Goal: Information Seeking & Learning: Learn about a topic

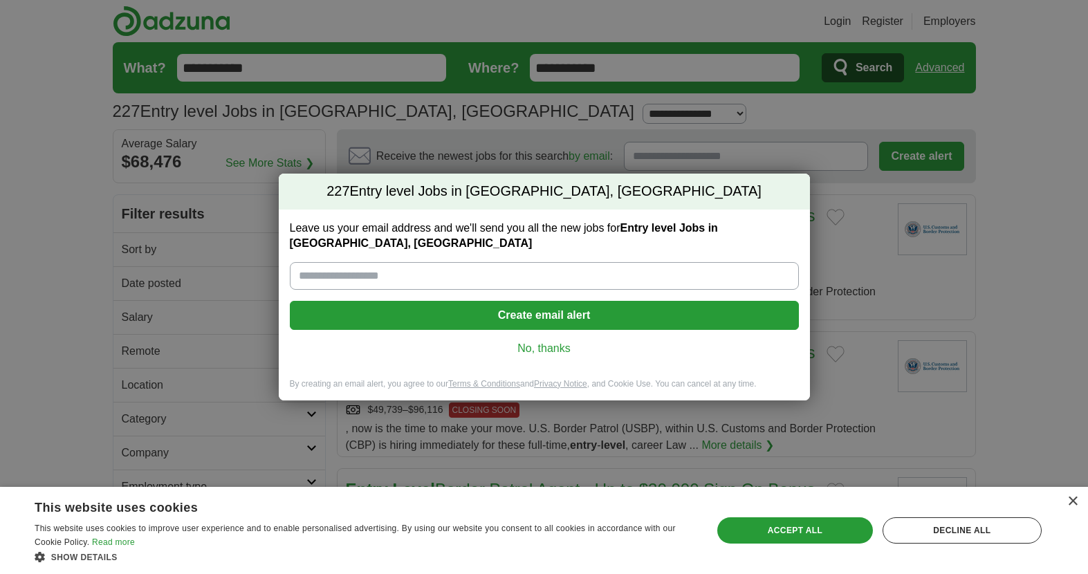
click at [459, 265] on input "Leave us your email address and we'll send you all the new jobs for Entry level…" at bounding box center [544, 276] width 509 height 28
type input "**********"
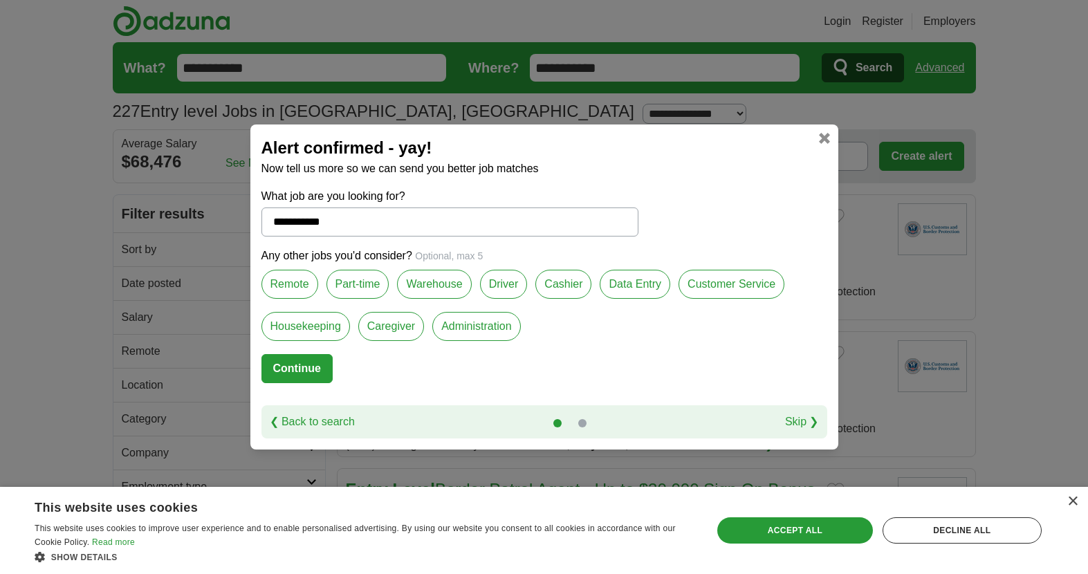
click at [295, 294] on label "Remote" at bounding box center [289, 284] width 57 height 29
click at [507, 296] on label "Driver" at bounding box center [504, 284] width 48 height 29
click at [316, 371] on button "Continue" at bounding box center [296, 368] width 71 height 29
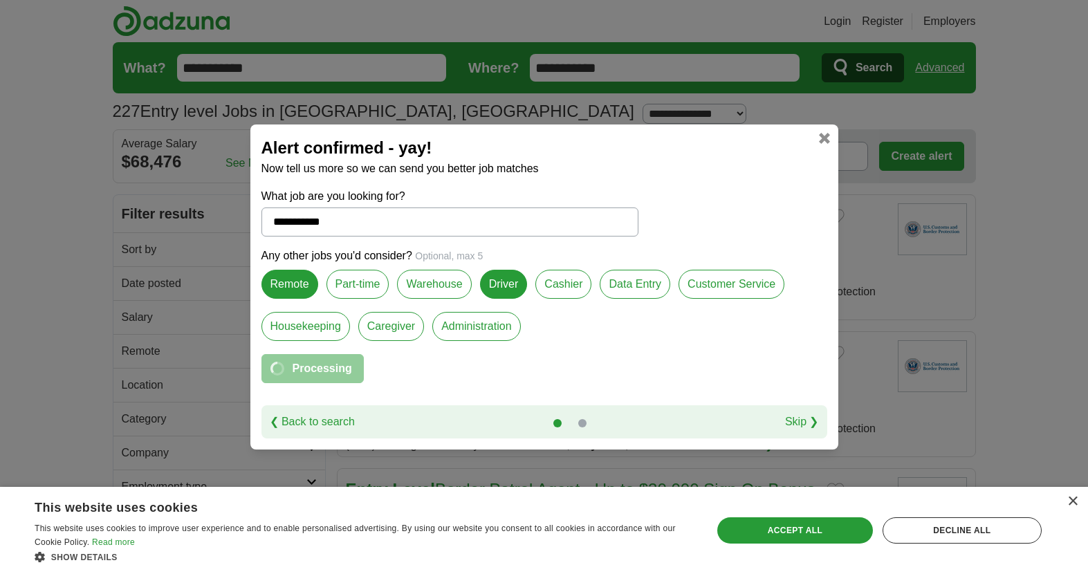
select select "*"
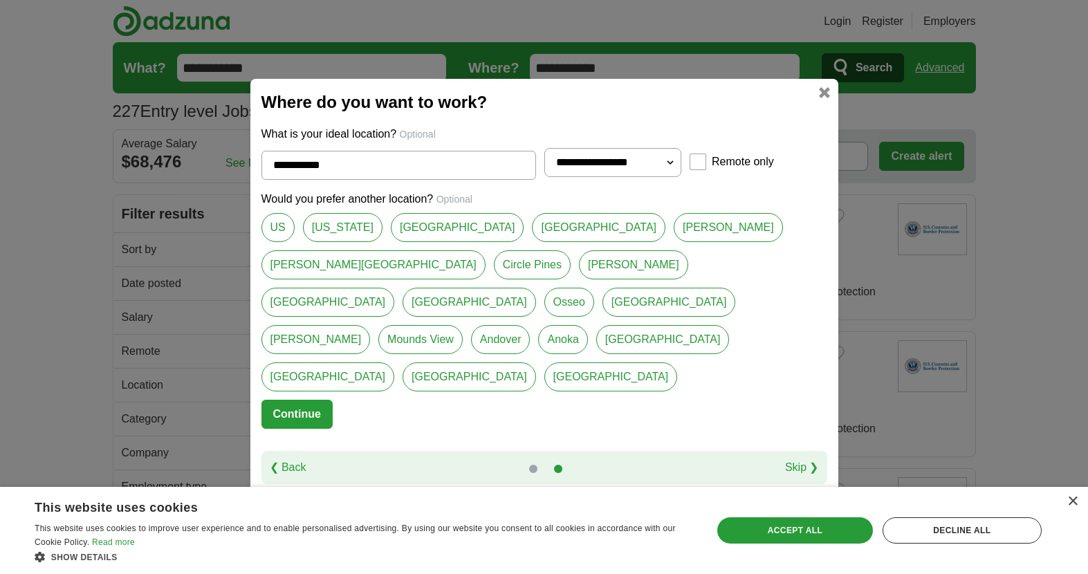
click at [414, 242] on link "[GEOGRAPHIC_DATA]" at bounding box center [457, 227] width 133 height 29
click at [673, 242] on link "[PERSON_NAME]" at bounding box center [727, 227] width 109 height 29
type input "******"
select select "**"
click at [294, 400] on button "Continue" at bounding box center [296, 414] width 71 height 29
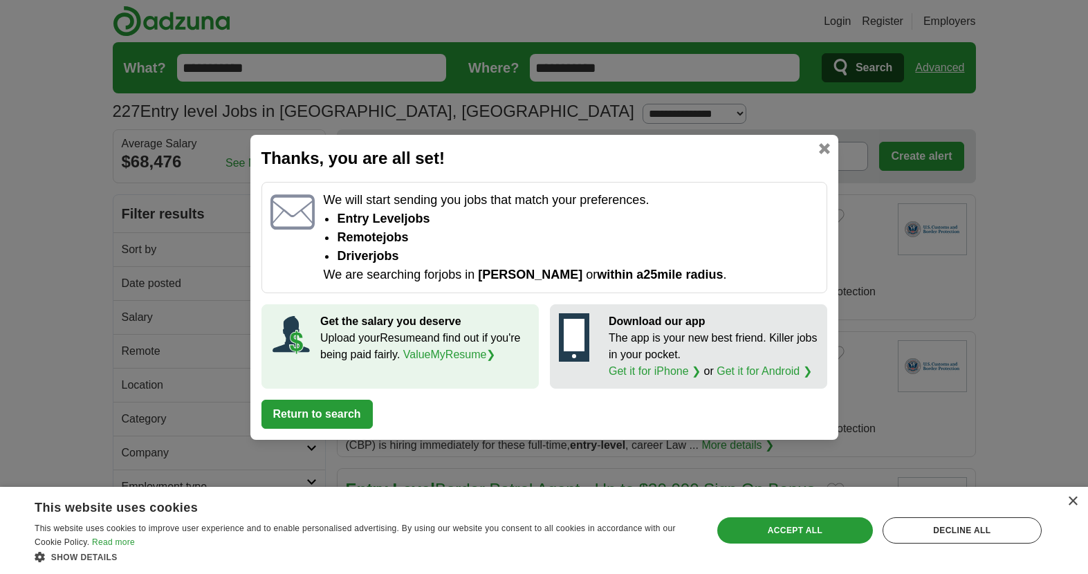
click at [503, 274] on span "[PERSON_NAME]" at bounding box center [530, 275] width 104 height 14
click at [823, 148] on link at bounding box center [824, 148] width 11 height 11
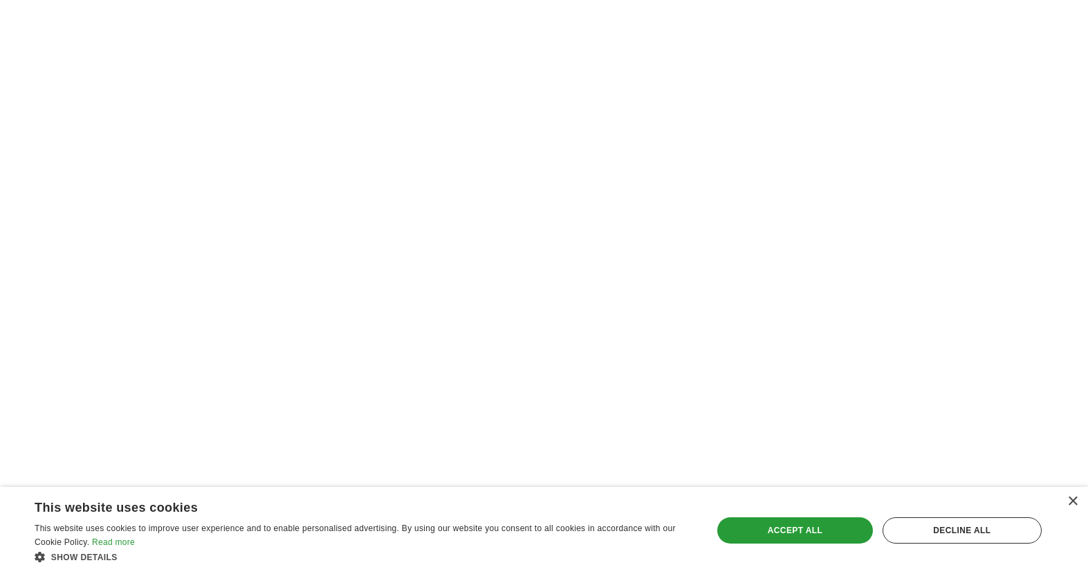
scroll to position [2124, 0]
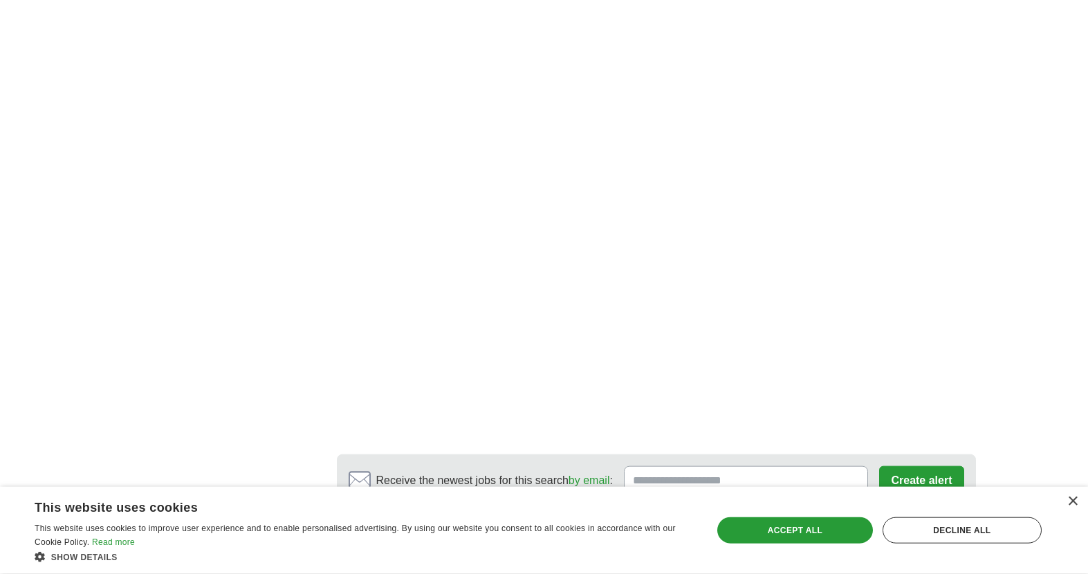
click at [552, 567] on link "2" at bounding box center [546, 552] width 24 height 29
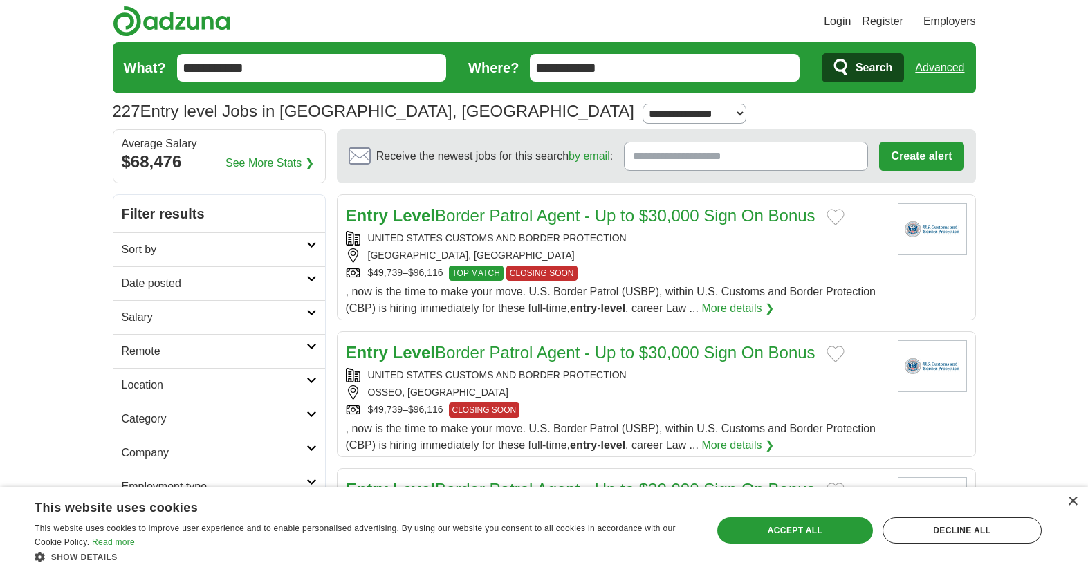
click at [143, 389] on h2 "Location" at bounding box center [214, 385] width 185 height 17
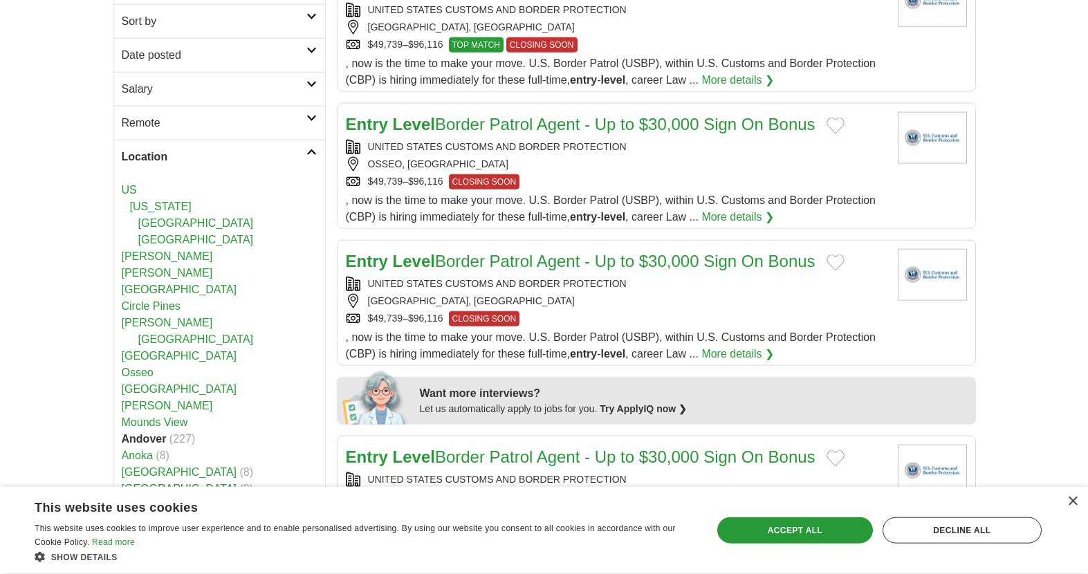
scroll to position [230, 0]
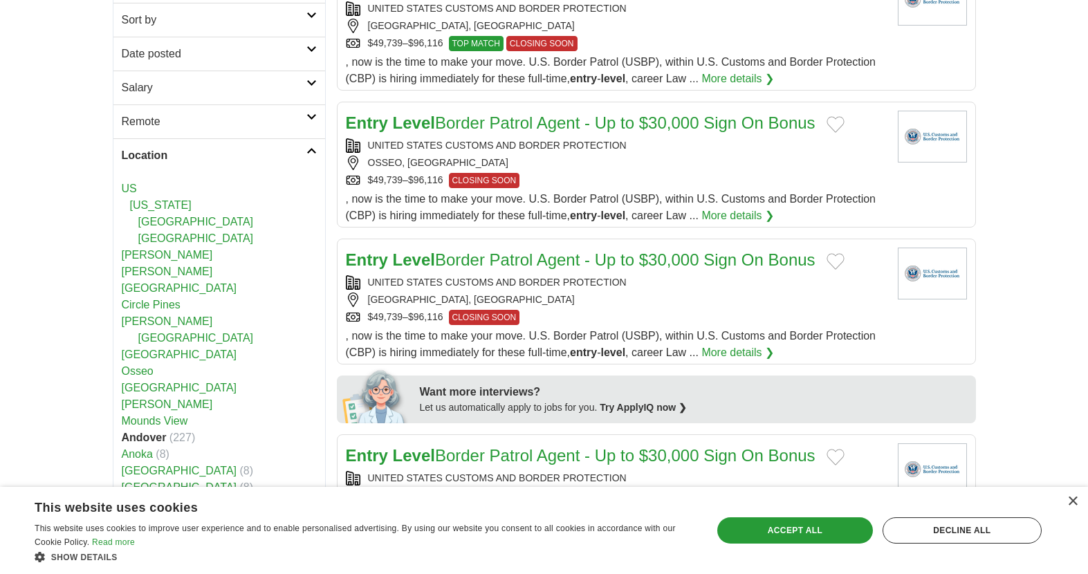
click at [317, 165] on link "Location" at bounding box center [219, 155] width 212 height 34
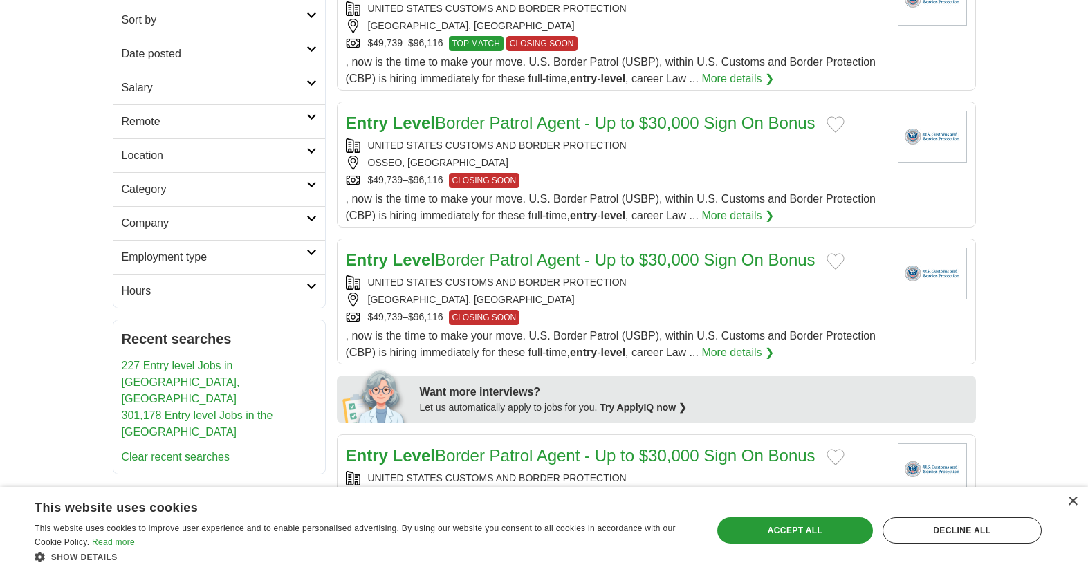
click at [132, 196] on h2 "Category" at bounding box center [214, 189] width 185 height 17
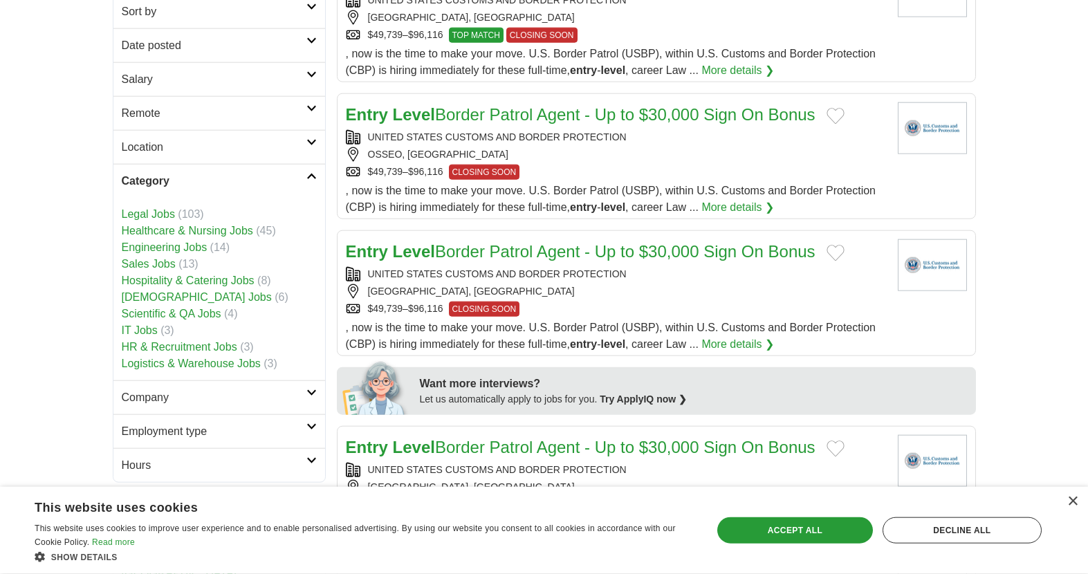
scroll to position [232, 0]
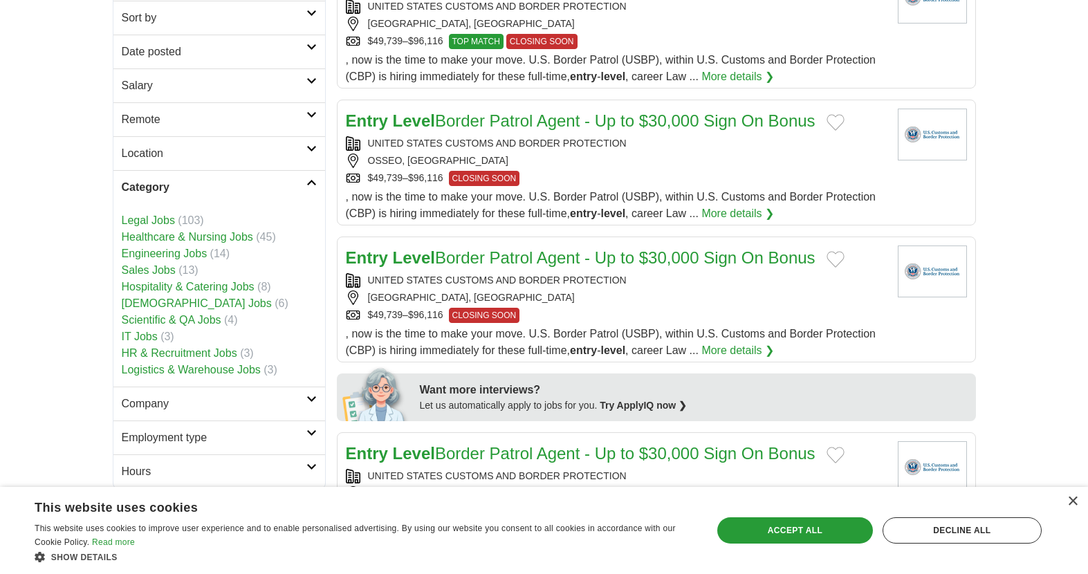
click at [205, 350] on link "HR & Recruitment Jobs" at bounding box center [179, 353] width 115 height 12
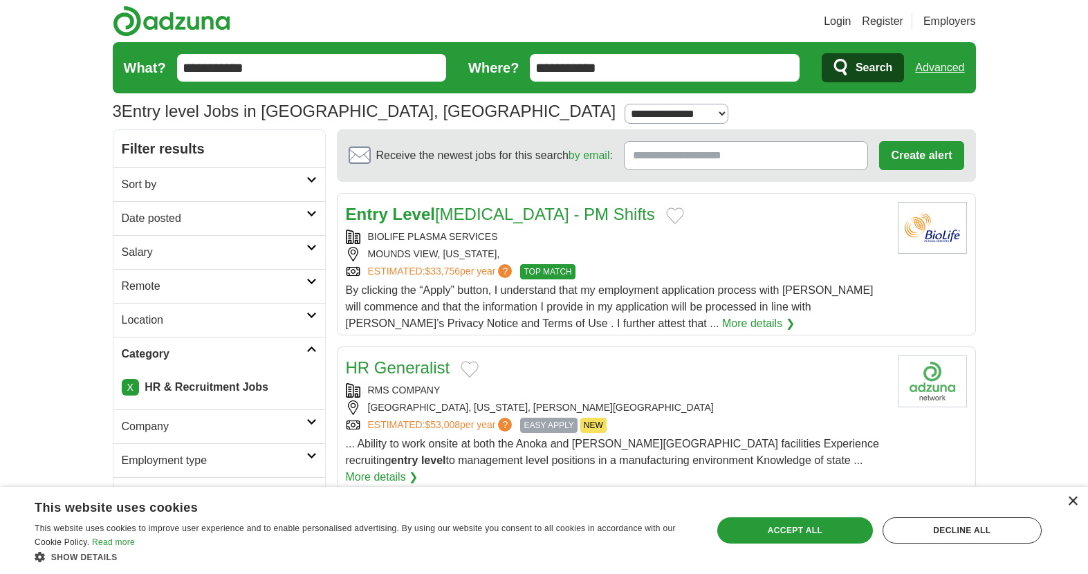
click at [1072, 500] on div "×" at bounding box center [1072, 501] width 10 height 10
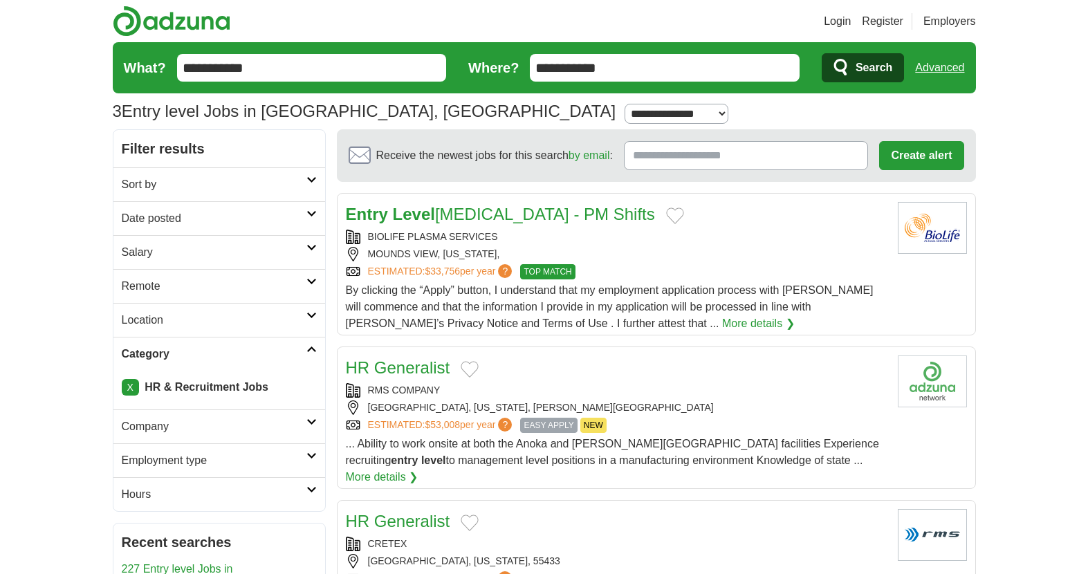
click at [128, 382] on link "X" at bounding box center [130, 387] width 17 height 17
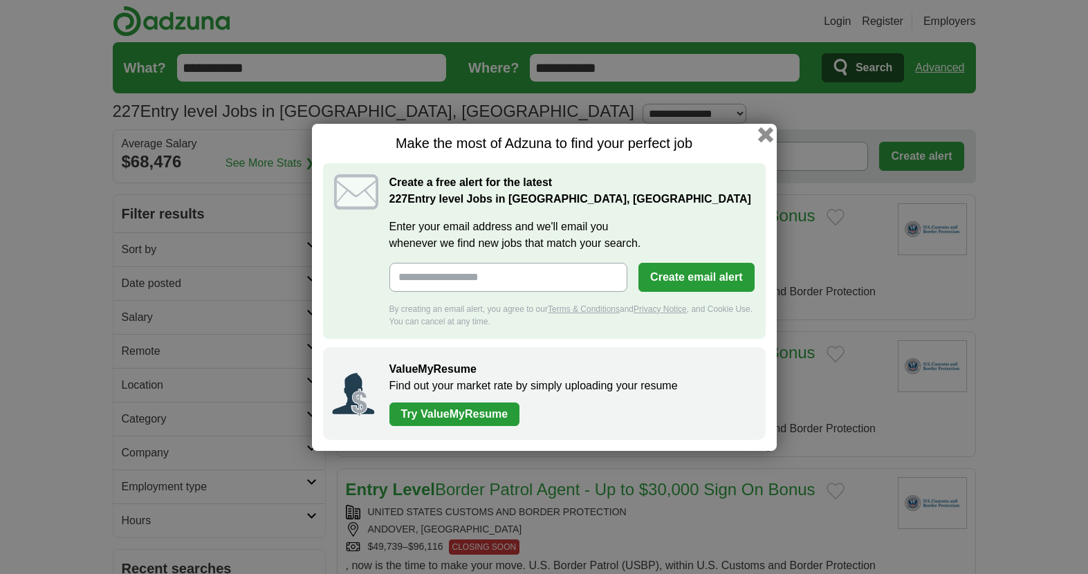
click at [769, 134] on button "button" at bounding box center [764, 134] width 15 height 15
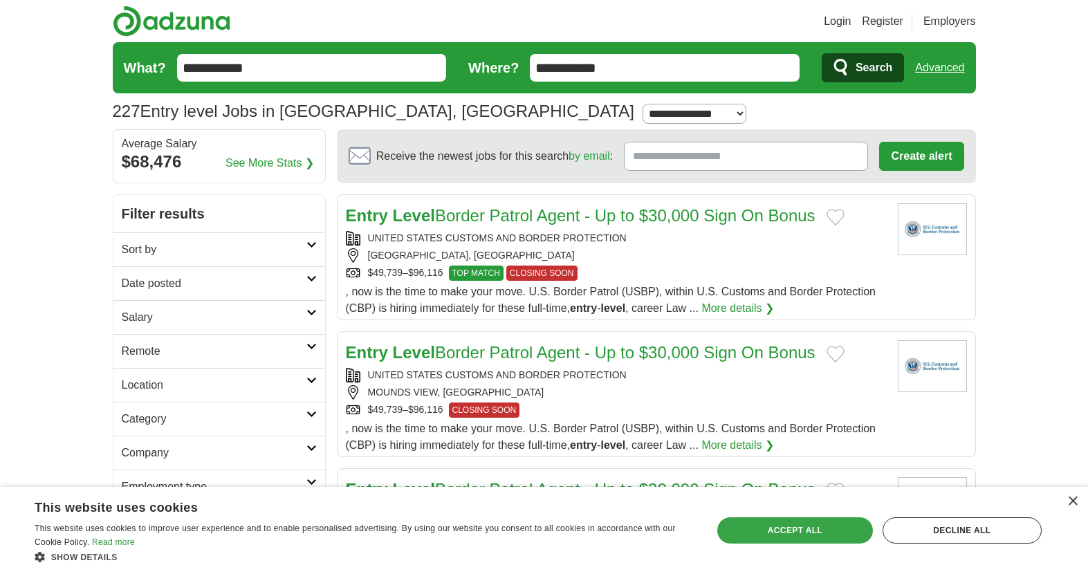
click at [818, 526] on div "Accept all" at bounding box center [795, 530] width 156 height 26
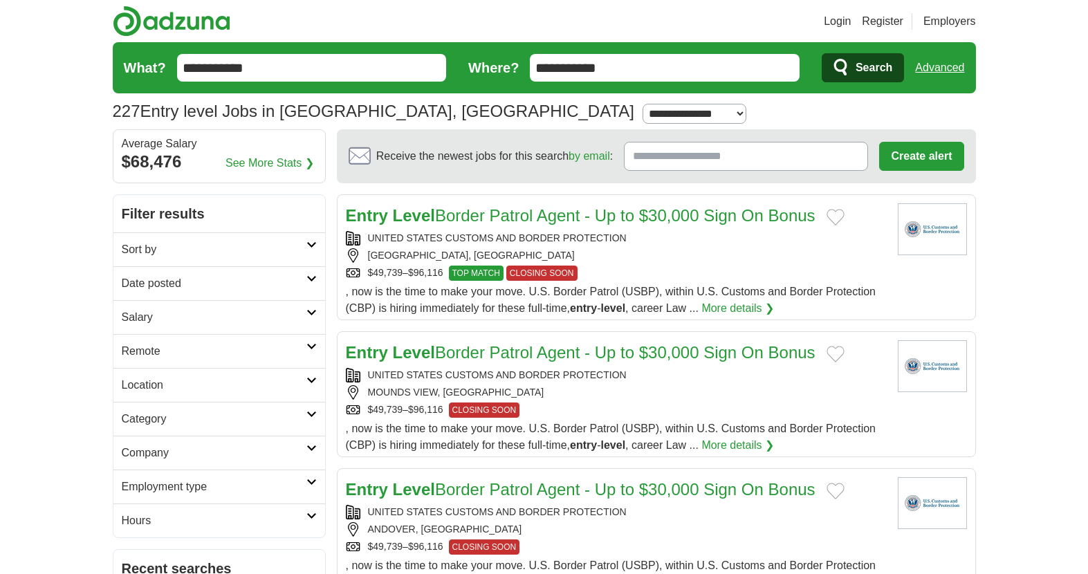
click at [147, 482] on h2 "Employment type" at bounding box center [214, 486] width 185 height 17
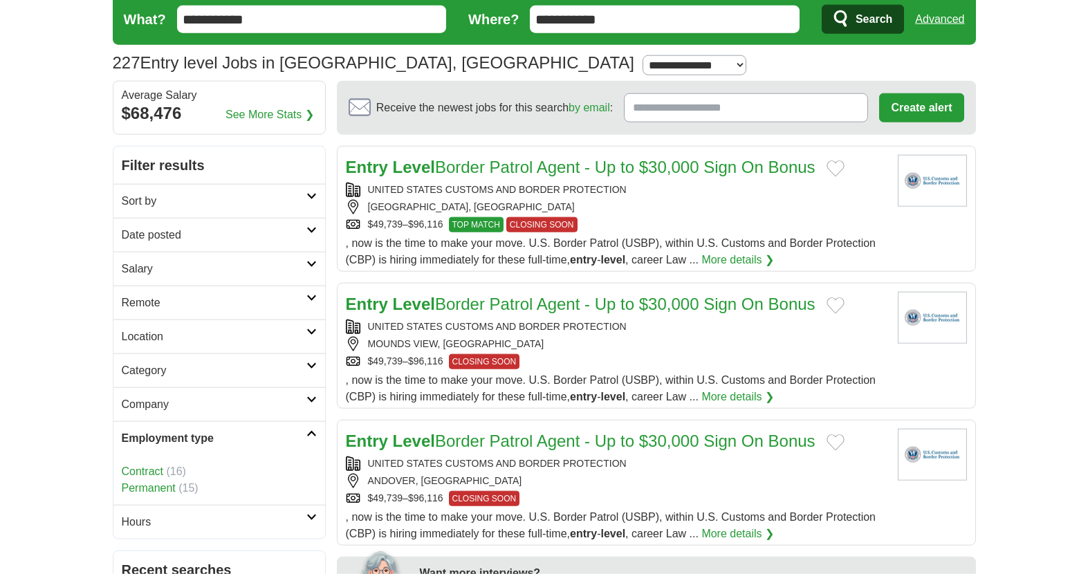
click at [303, 431] on h2 "Employment type" at bounding box center [214, 438] width 185 height 17
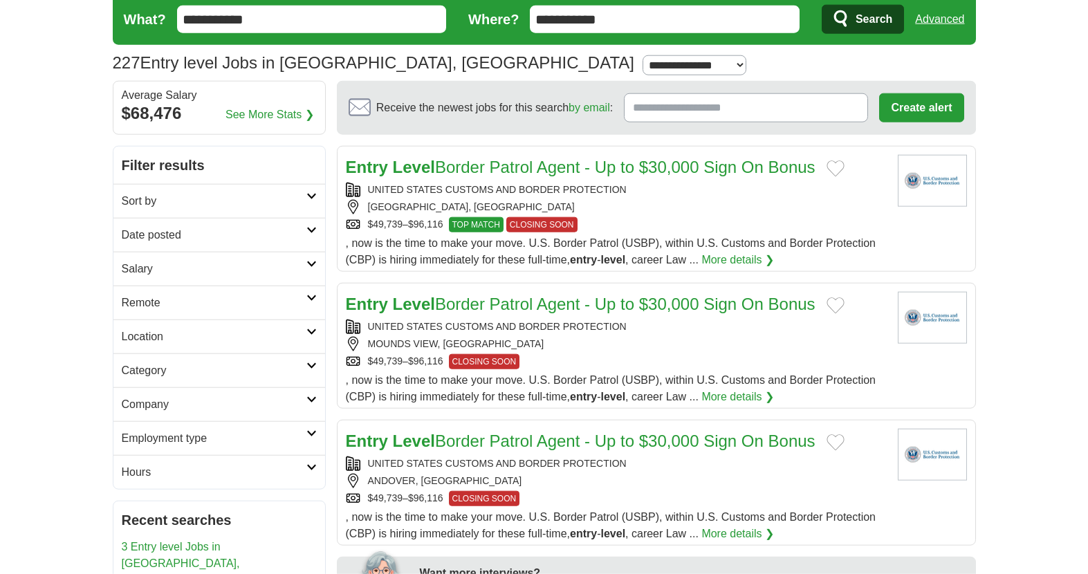
click at [129, 374] on h2 "Category" at bounding box center [214, 370] width 185 height 17
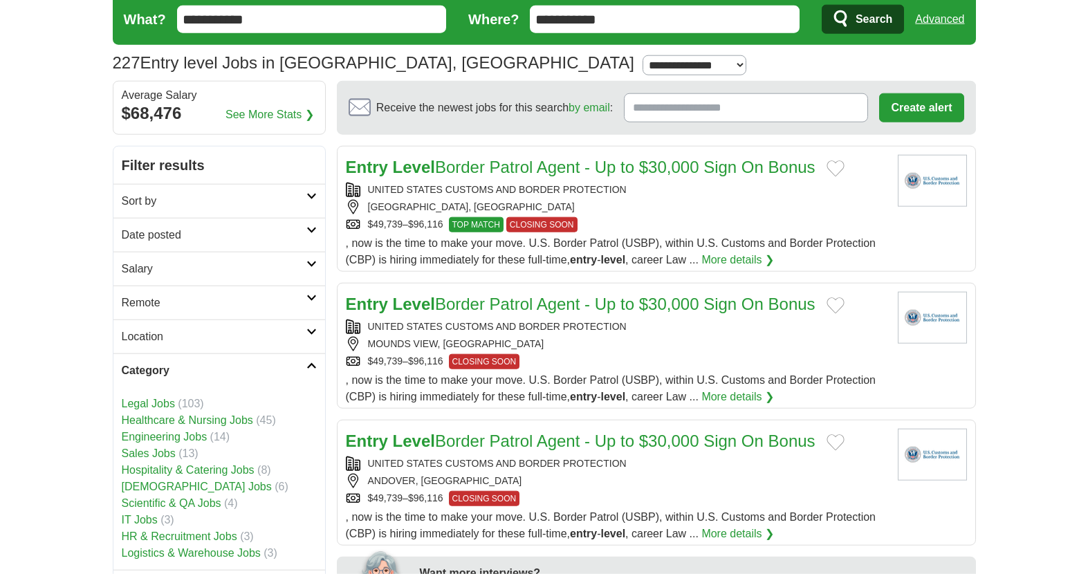
click at [138, 373] on h2 "Category" at bounding box center [214, 370] width 185 height 17
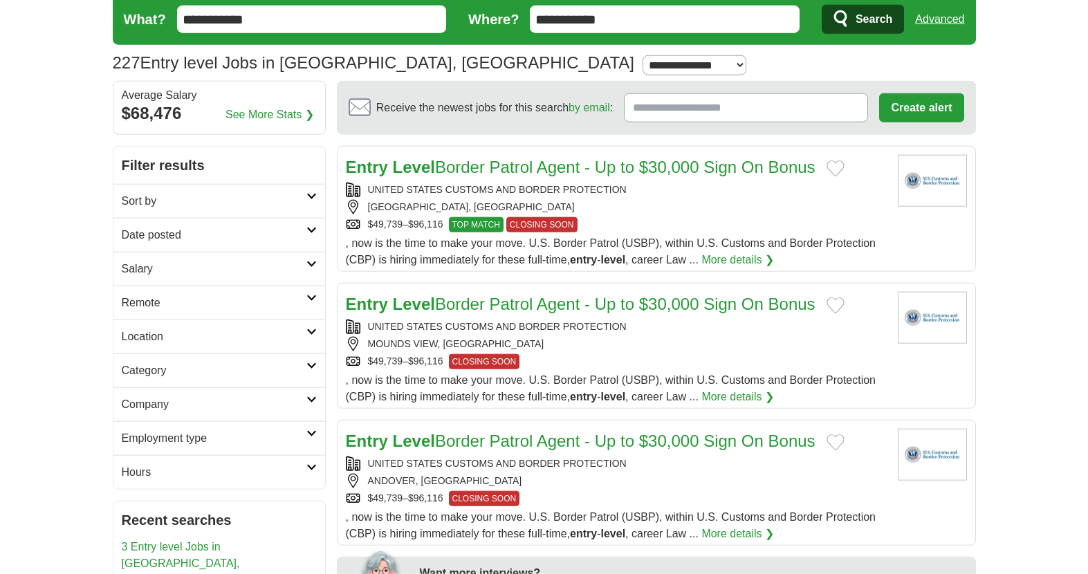
click at [138, 402] on h2 "Company" at bounding box center [214, 404] width 185 height 17
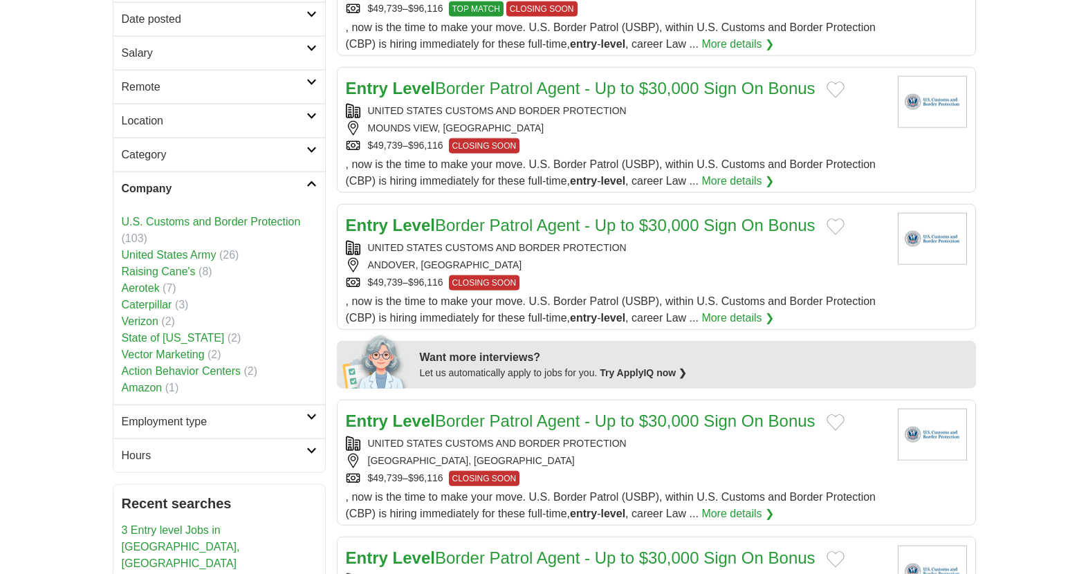
scroll to position [265, 0]
click at [150, 194] on h2 "Company" at bounding box center [214, 187] width 185 height 17
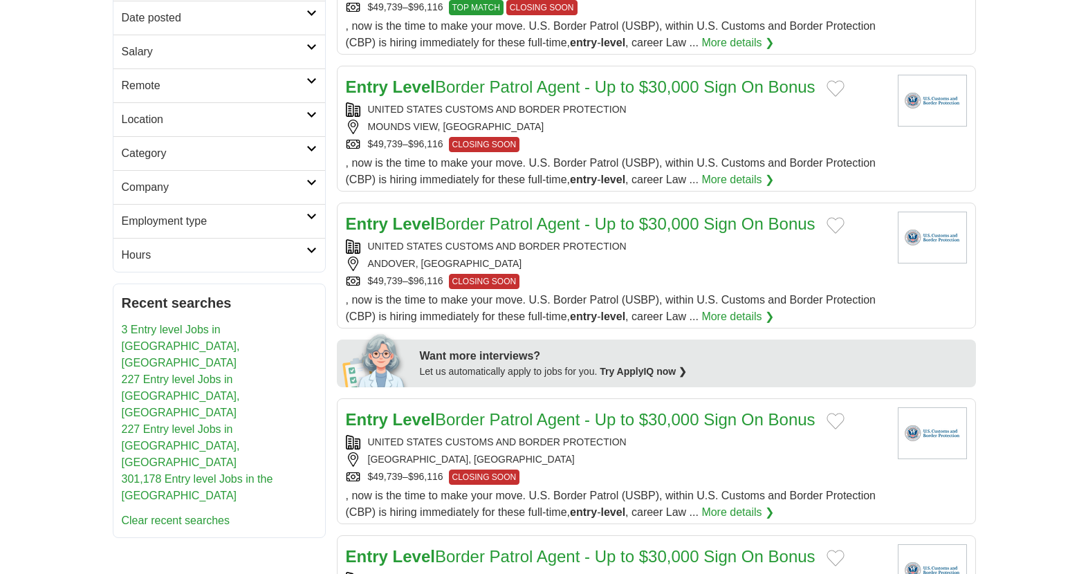
click at [162, 230] on link "Employment type" at bounding box center [219, 221] width 212 height 34
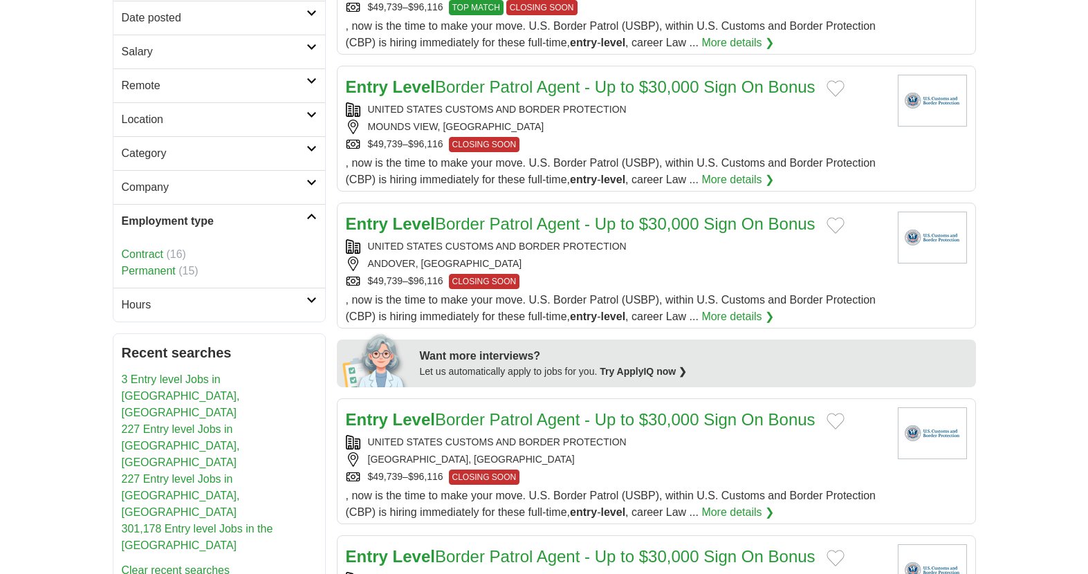
click at [139, 221] on h2 "Employment type" at bounding box center [214, 221] width 185 height 17
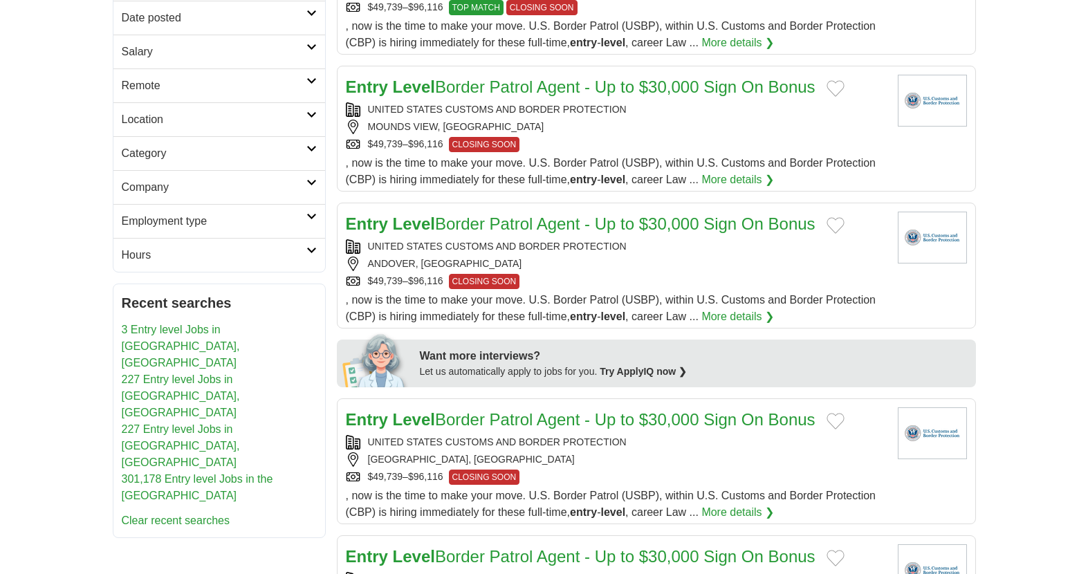
click at [143, 259] on h2 "Hours" at bounding box center [214, 255] width 185 height 17
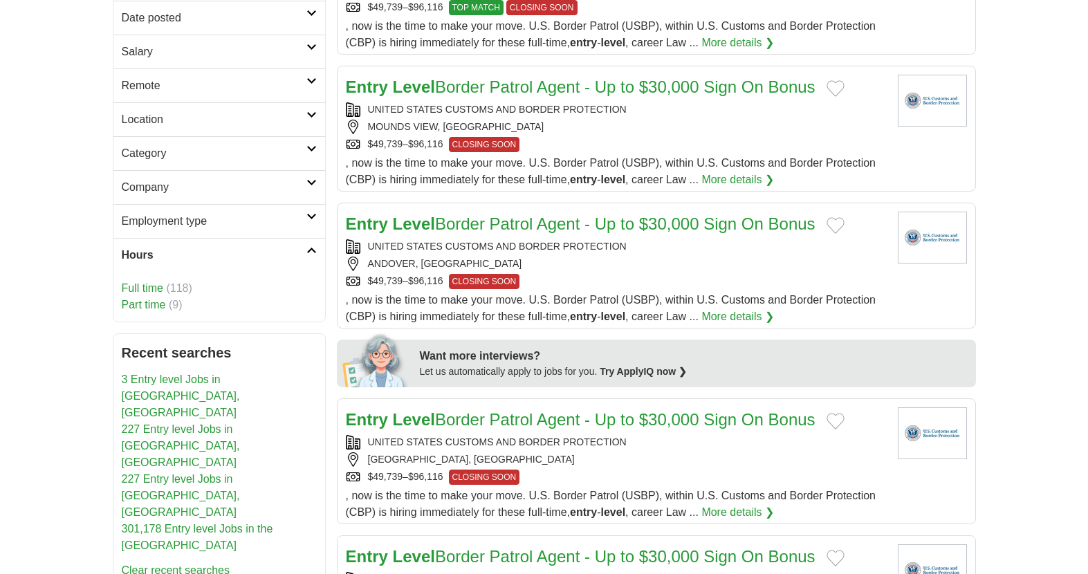
click at [165, 473] on link "227 Entry level Jobs in [GEOGRAPHIC_DATA], [GEOGRAPHIC_DATA]" at bounding box center [181, 495] width 118 height 45
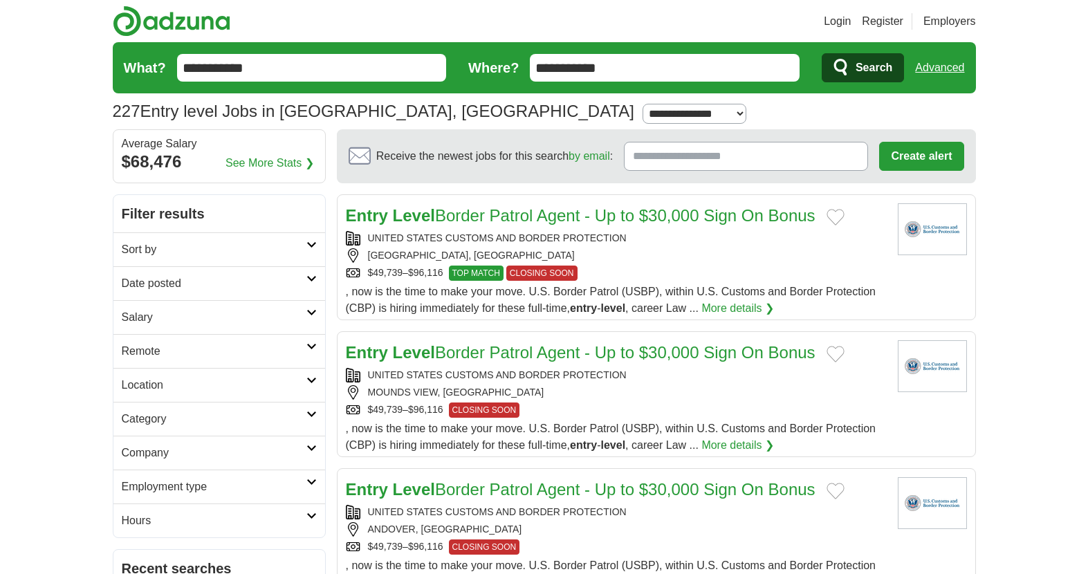
click at [317, 385] on link "Location" at bounding box center [219, 385] width 212 height 34
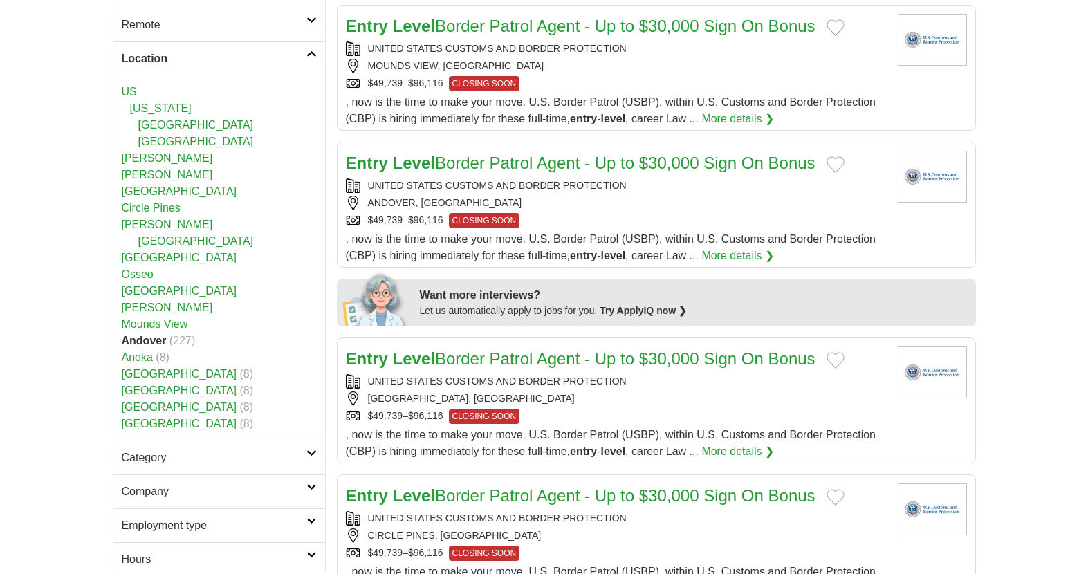
scroll to position [321, 0]
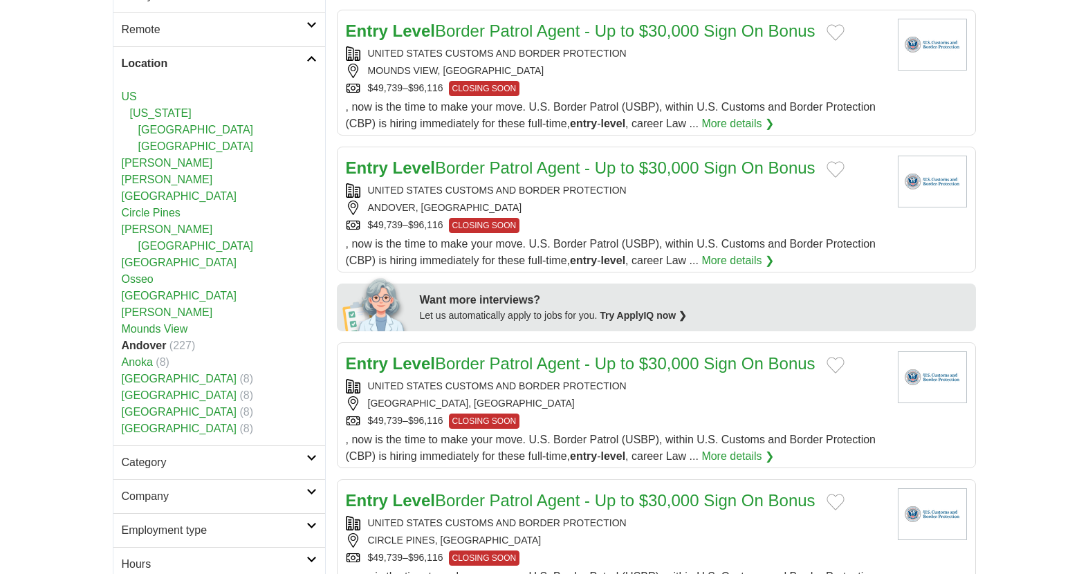
click at [138, 356] on link "Anoka" at bounding box center [137, 362] width 31 height 12
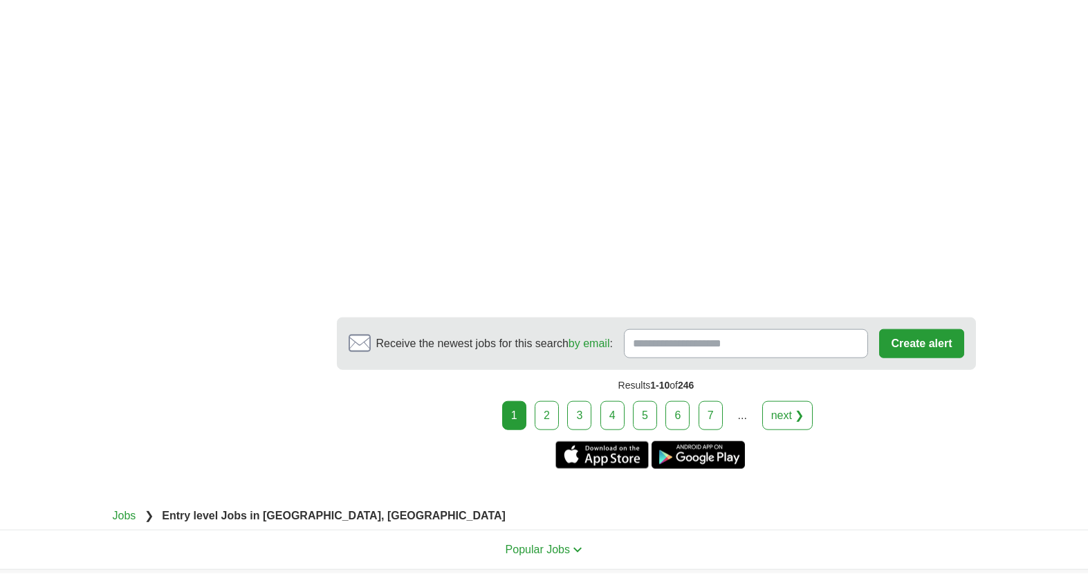
scroll to position [2181, 0]
click at [785, 419] on link "next ❯" at bounding box center [787, 416] width 51 height 29
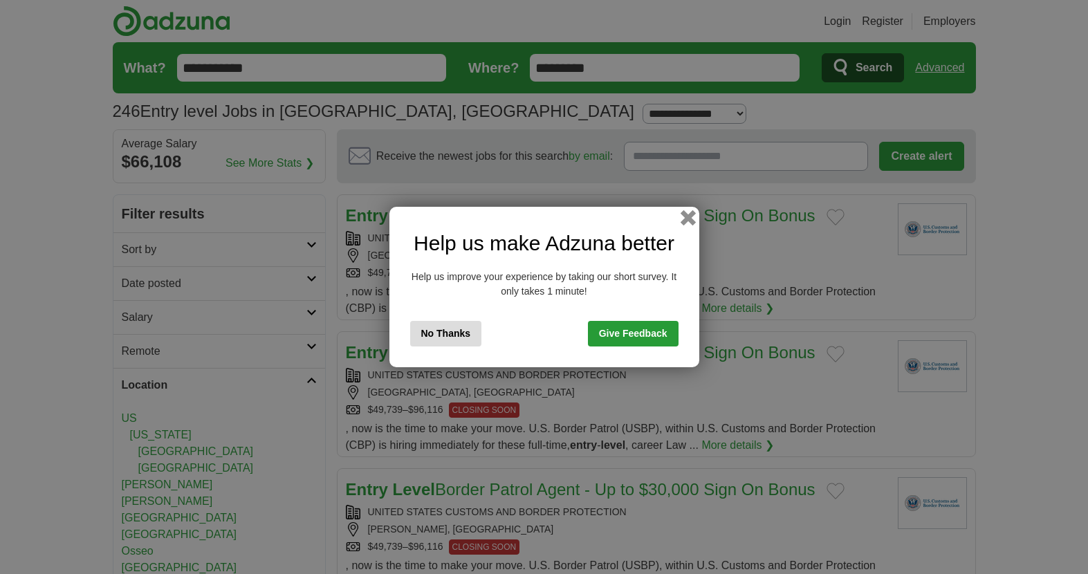
click at [692, 213] on button "button" at bounding box center [687, 217] width 15 height 15
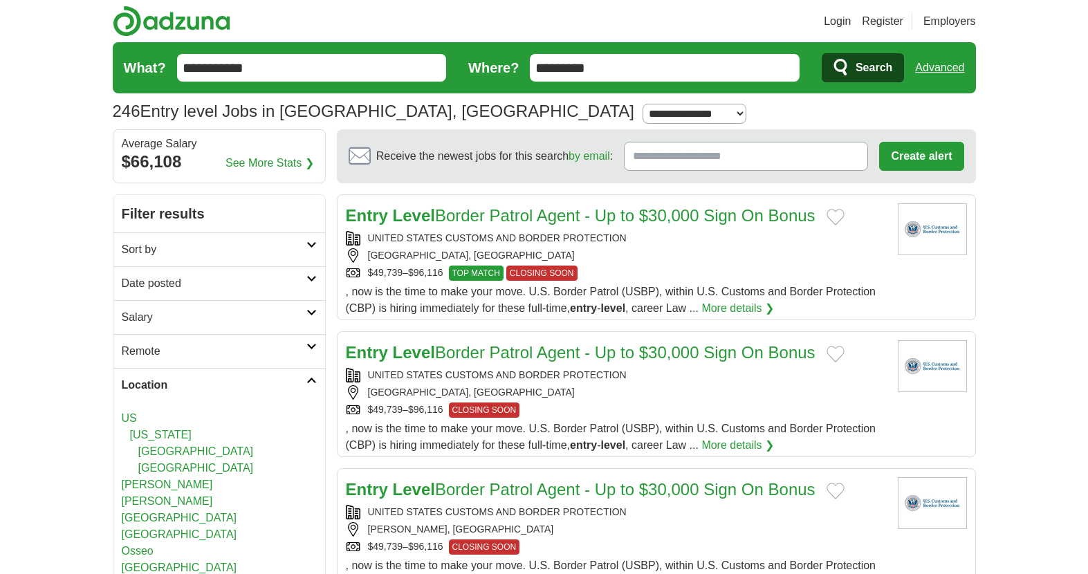
click at [299, 245] on h2 "Sort by" at bounding box center [214, 249] width 185 height 17
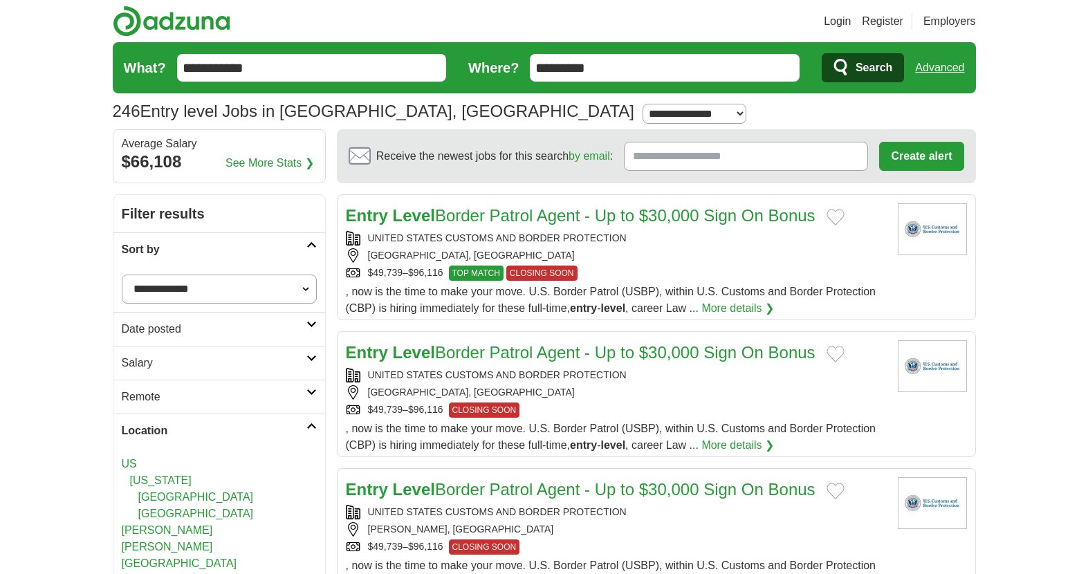
click at [295, 294] on select "**********" at bounding box center [219, 288] width 195 height 29
select select "**********"
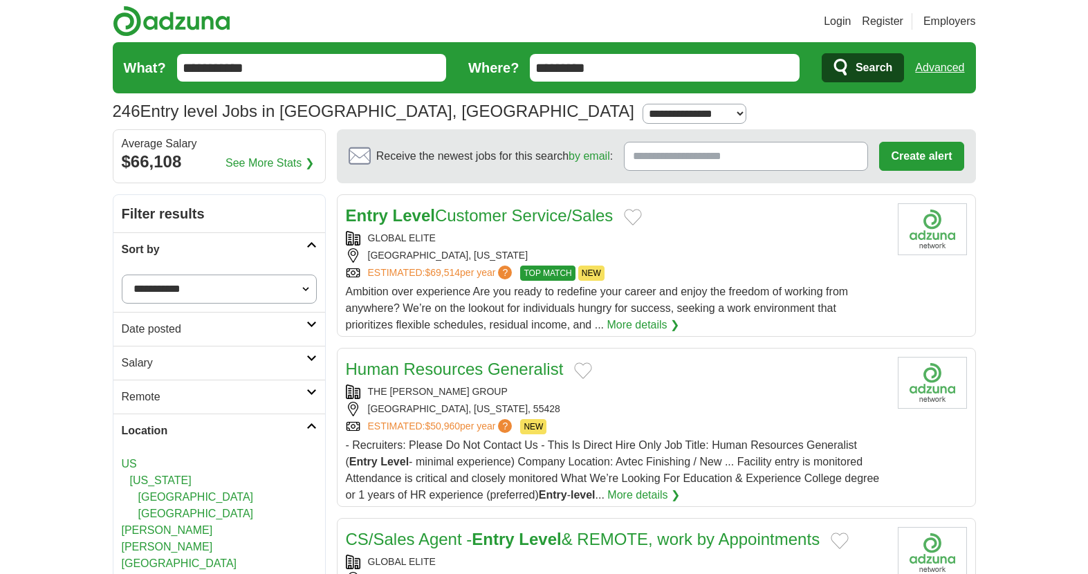
click at [246, 333] on h2 "Date posted" at bounding box center [214, 329] width 185 height 17
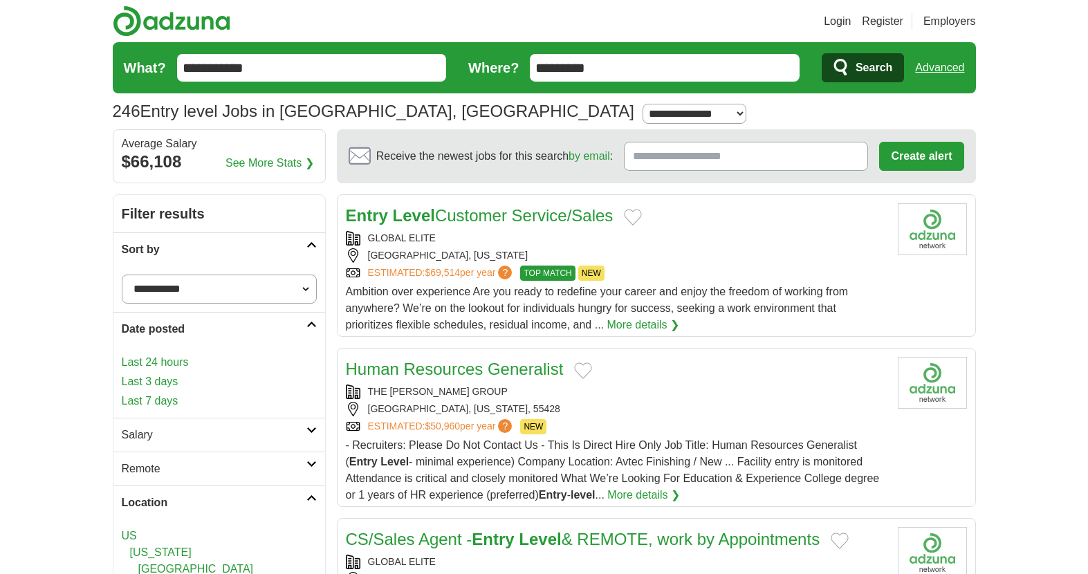
click at [158, 398] on link "Last 7 days" at bounding box center [219, 401] width 195 height 17
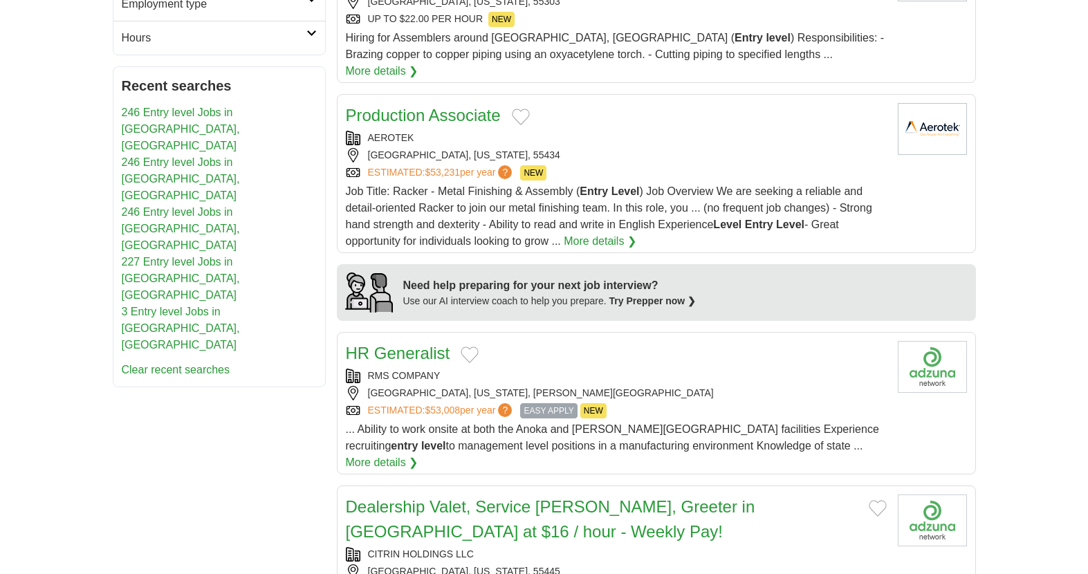
scroll to position [943, 0]
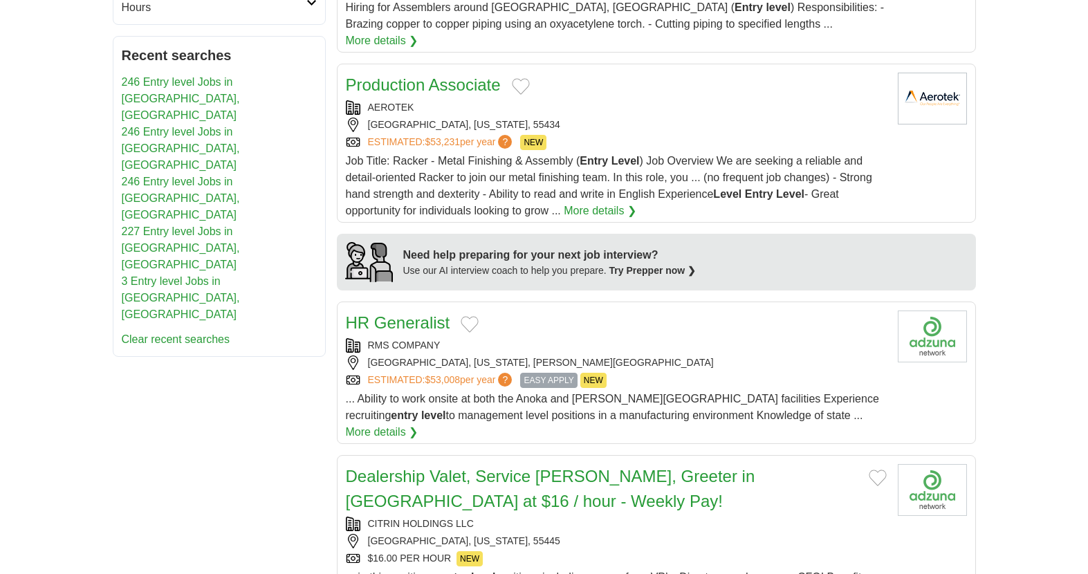
click at [721, 467] on link "Dealership Valet, Service Porter, Greeter in Brooklyn Park at $16 / hour - Week…" at bounding box center [550, 489] width 409 height 44
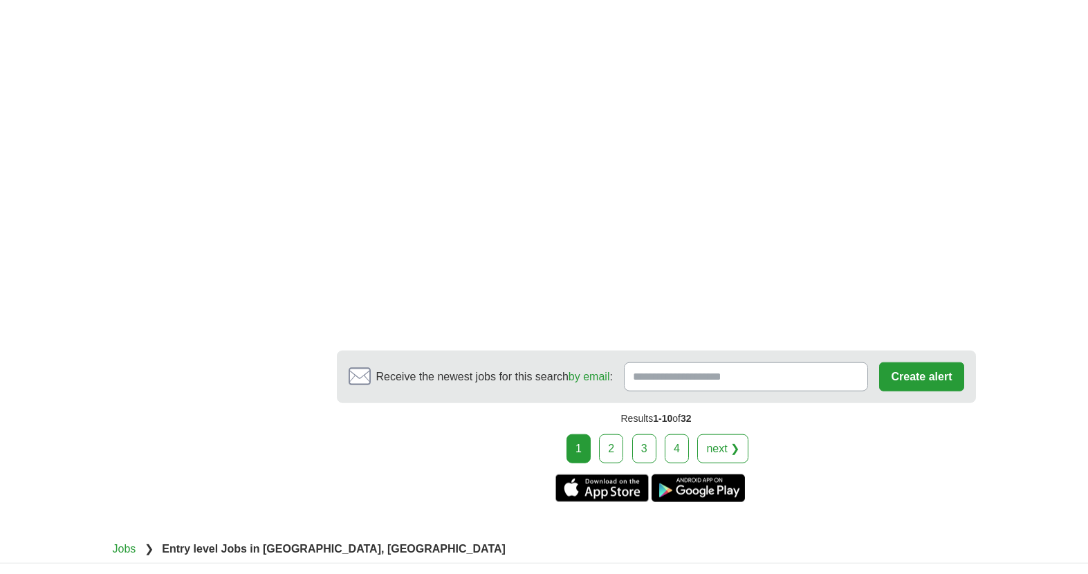
scroll to position [2362, 0]
click at [734, 435] on link "next ❯" at bounding box center [722, 449] width 51 height 29
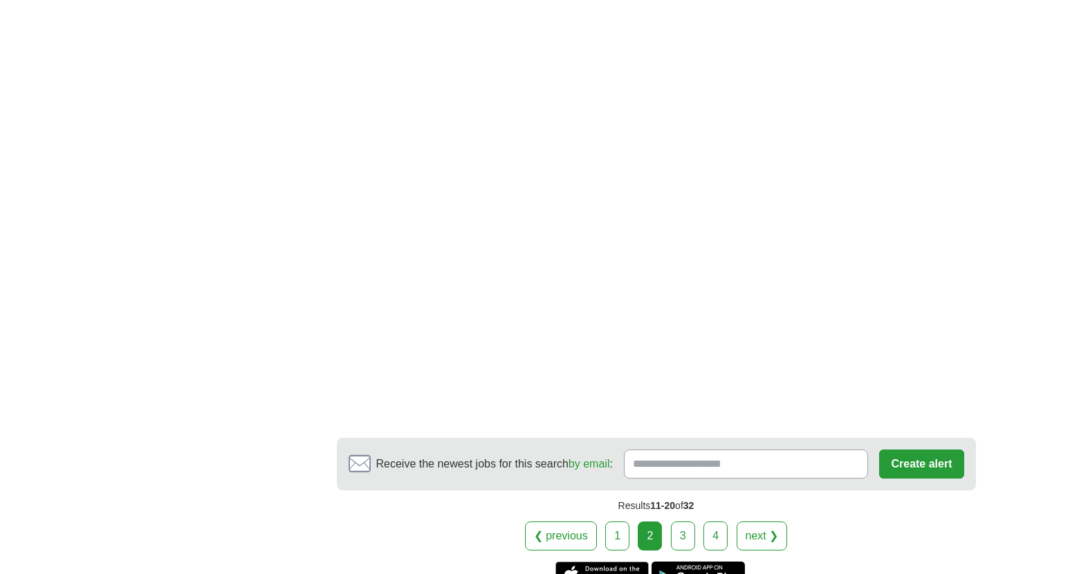
scroll to position [2154, 0]
click at [775, 520] on link "next ❯" at bounding box center [761, 534] width 51 height 29
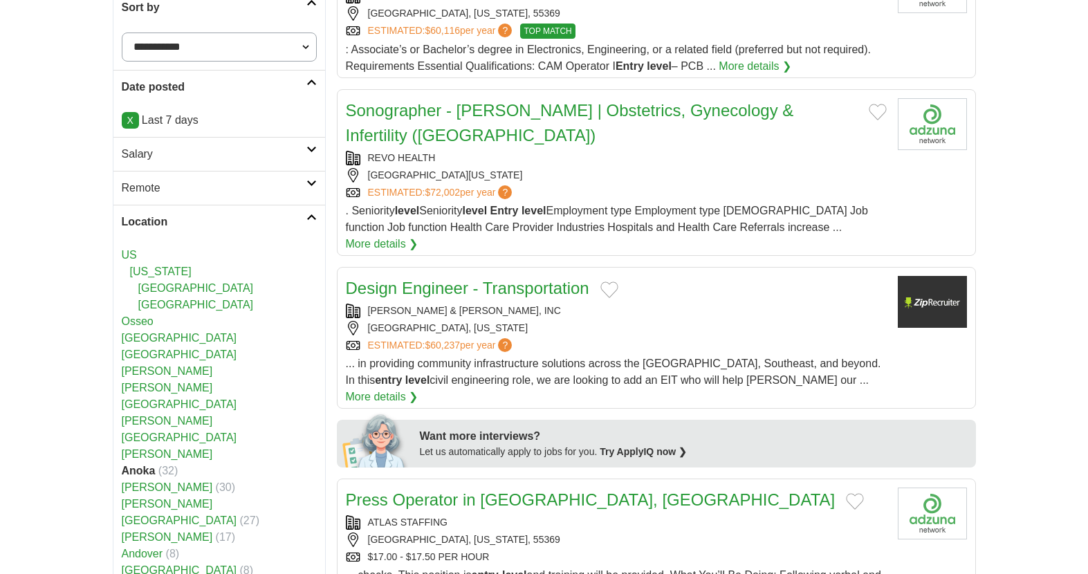
scroll to position [242, 0]
click at [149, 548] on link "Andover" at bounding box center [142, 554] width 41 height 12
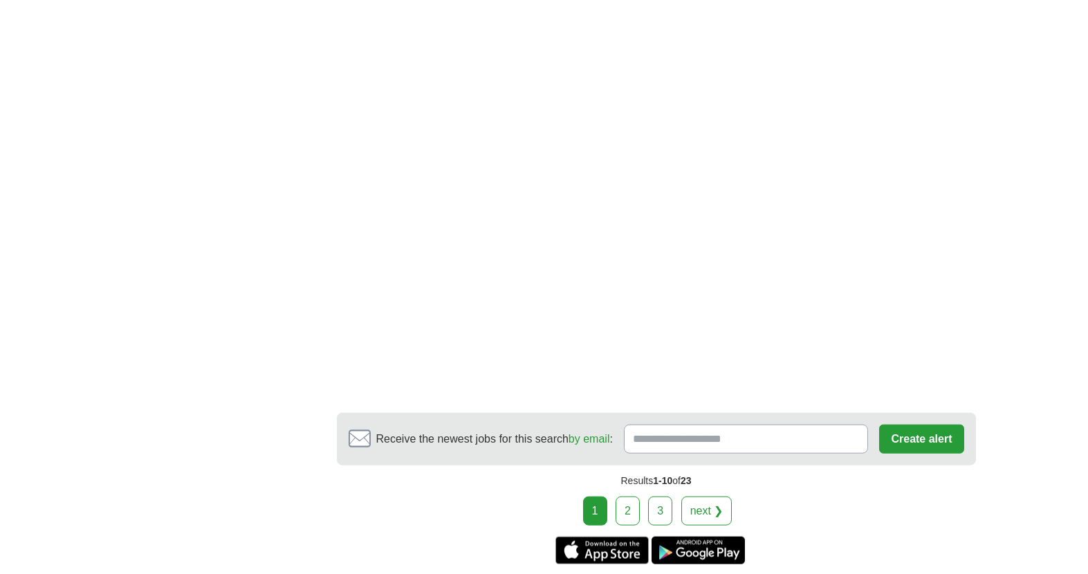
scroll to position [2254, 0]
click at [720, 495] on link "next ❯" at bounding box center [706, 509] width 51 height 29
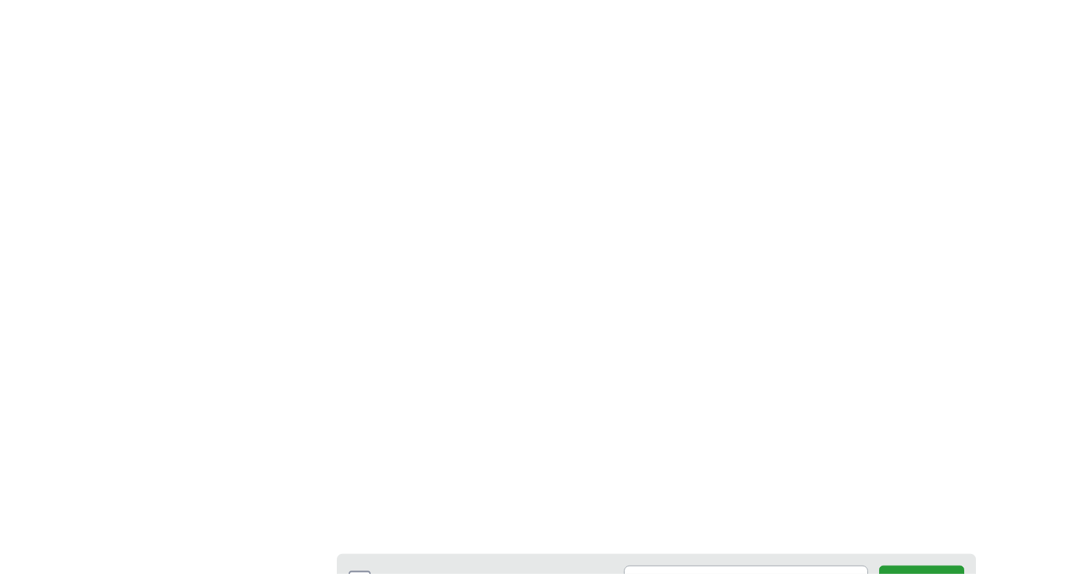
scroll to position [2006, 0]
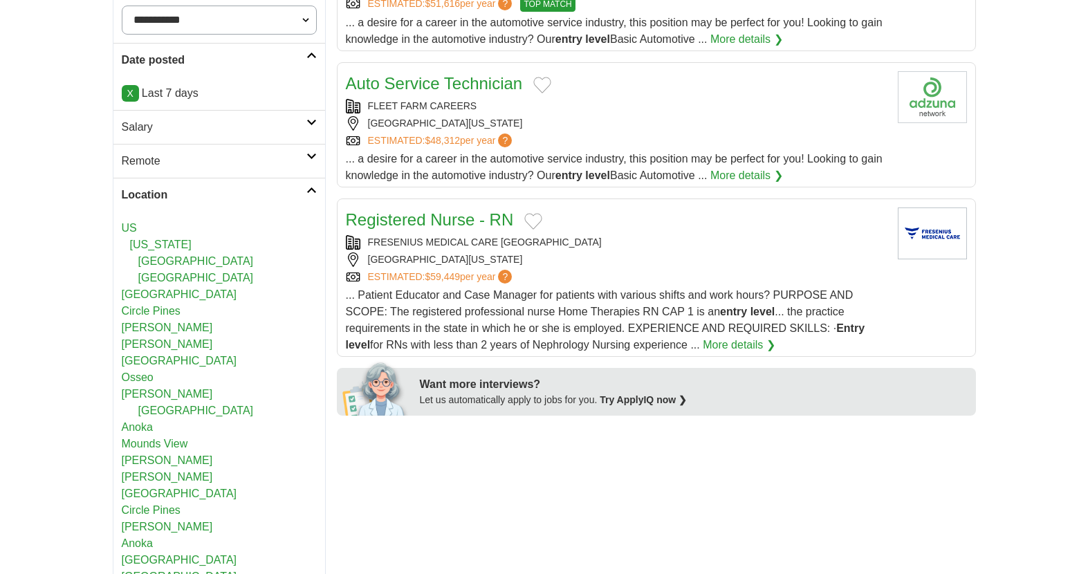
scroll to position [270, 0]
click at [139, 454] on link "[PERSON_NAME]" at bounding box center [167, 460] width 91 height 12
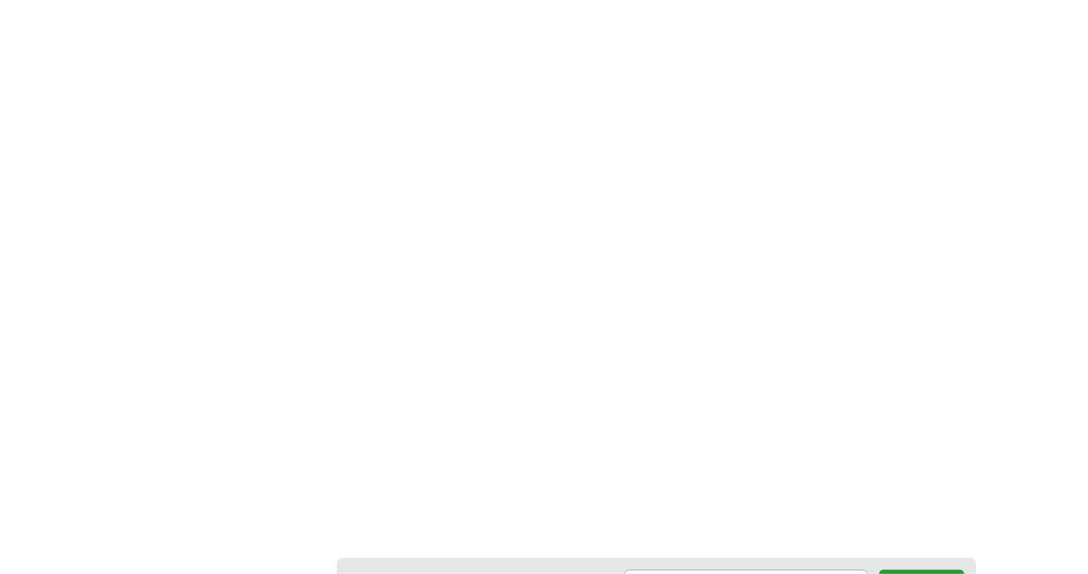
scroll to position [1898, 0]
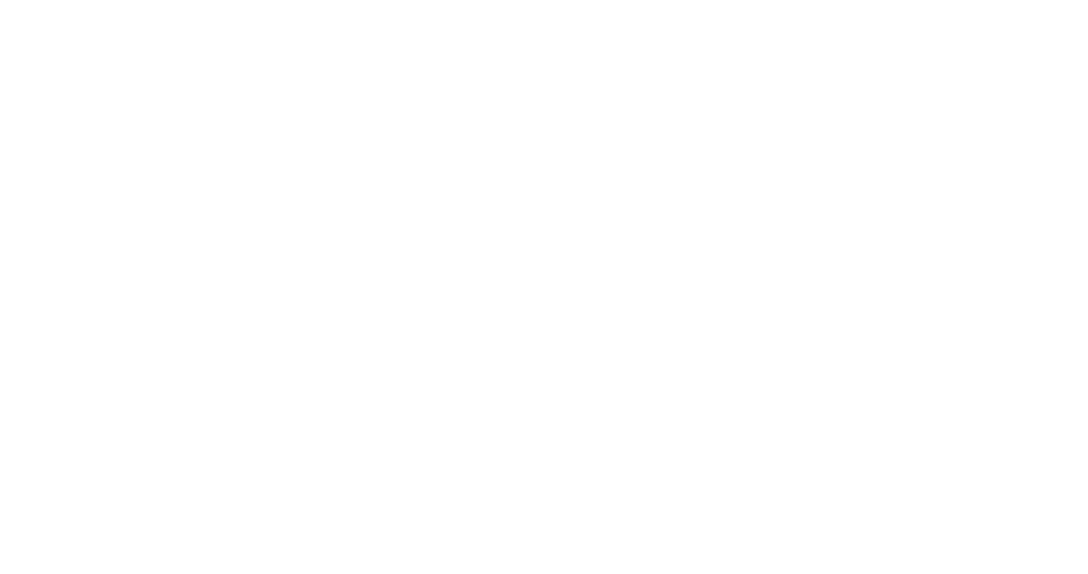
scroll to position [1961, 0]
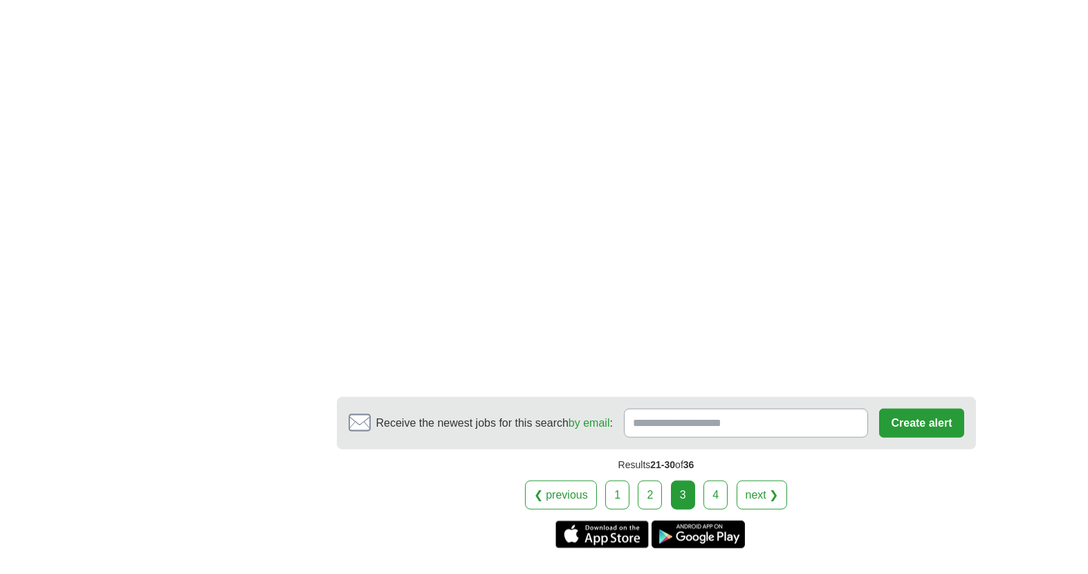
scroll to position [2327, 0]
click at [769, 494] on link "next ❯" at bounding box center [761, 493] width 51 height 29
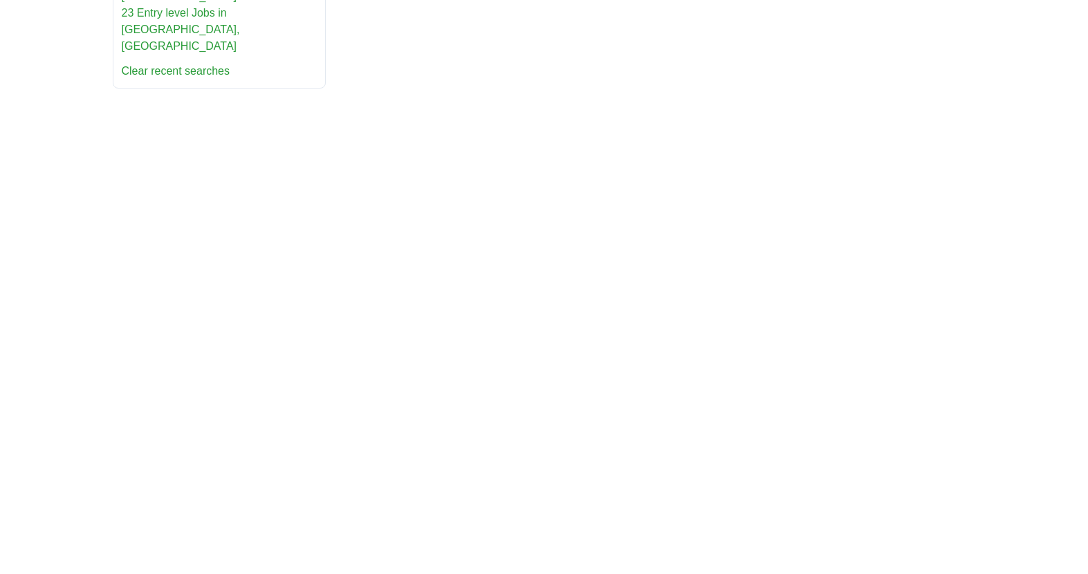
scroll to position [1241, 0]
